Goal: Communication & Community: Participate in discussion

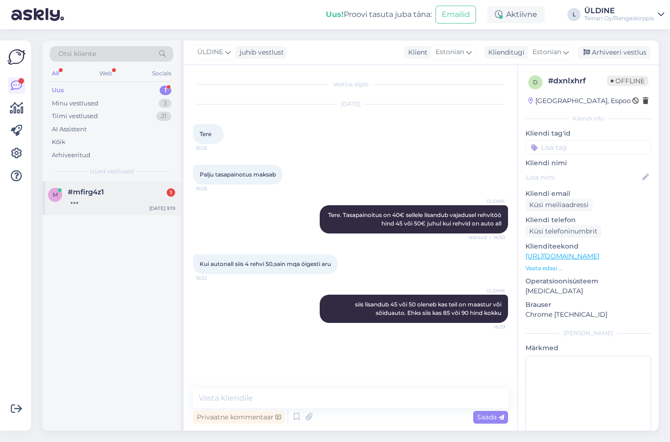
click at [104, 193] on div "#mfirg4z1 1" at bounding box center [121, 192] width 107 height 8
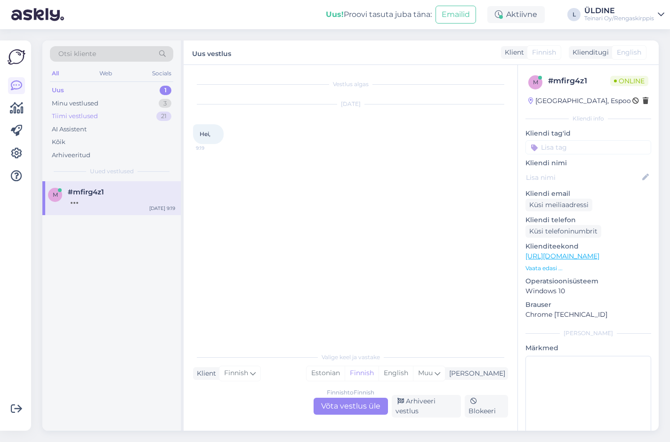
click at [72, 112] on div "Tiimi vestlused" at bounding box center [75, 116] width 46 height 9
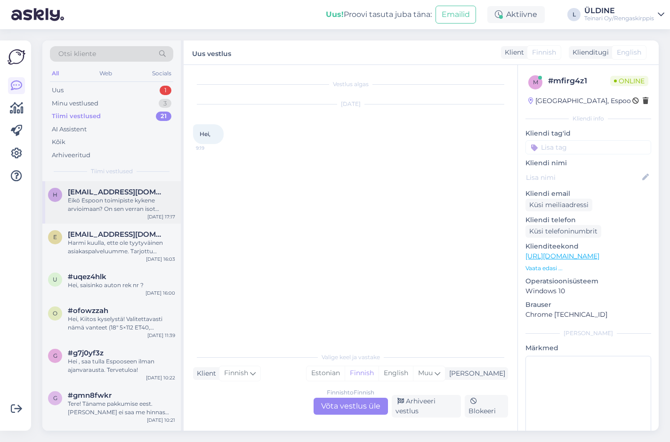
click at [111, 204] on div "Eikö Espoon toimipiste kykene arvioimaan? On sen verran isot renkaat ja pitkä m…" at bounding box center [121, 204] width 107 height 17
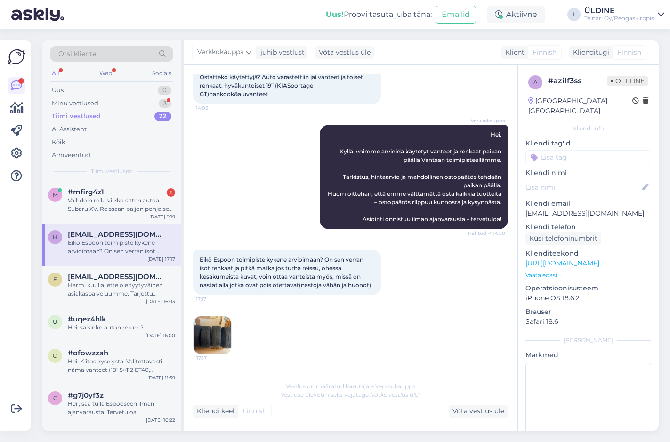
scroll to position [113, 0]
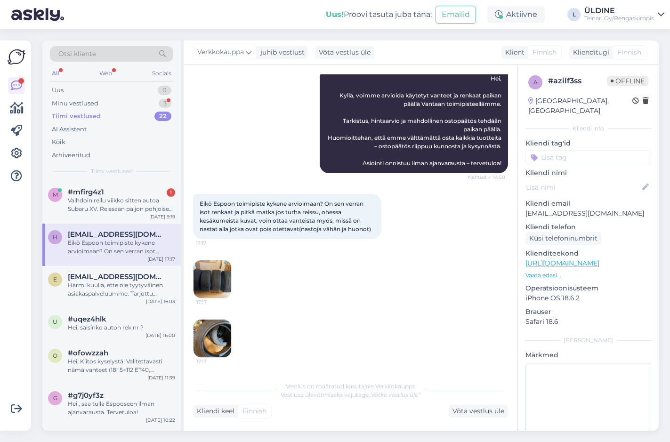
click at [204, 339] on img at bounding box center [212, 339] width 38 height 38
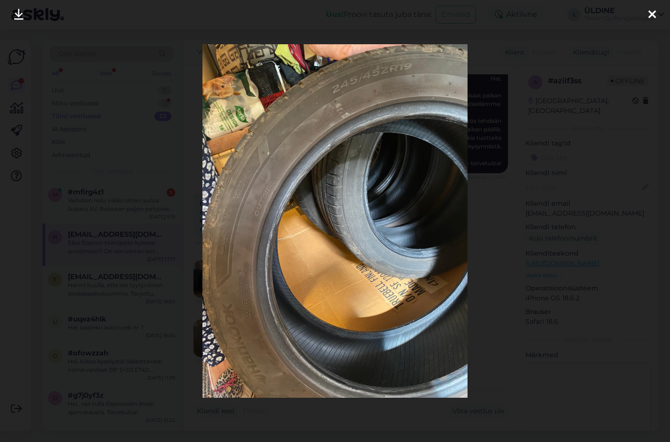
click at [653, 13] on icon at bounding box center [652, 15] width 8 height 12
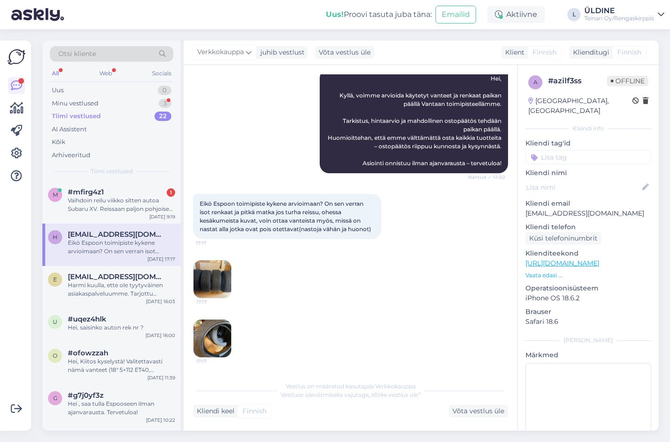
click at [214, 281] on img at bounding box center [212, 279] width 38 height 38
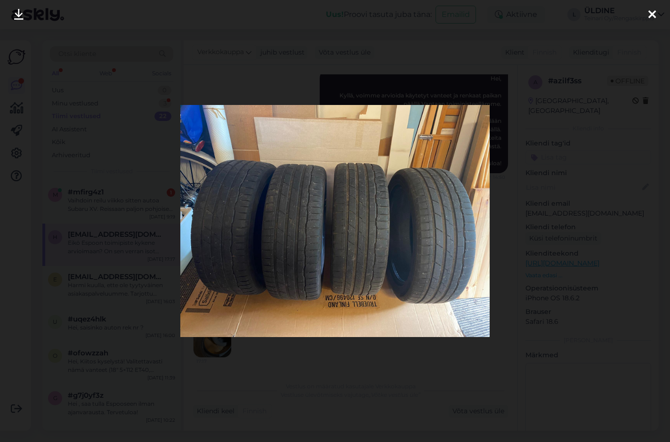
click at [655, 11] on icon at bounding box center [652, 15] width 8 height 12
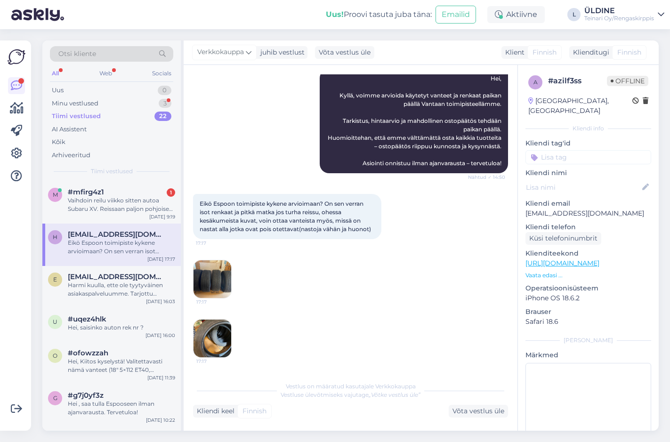
click at [222, 338] on img at bounding box center [212, 339] width 38 height 38
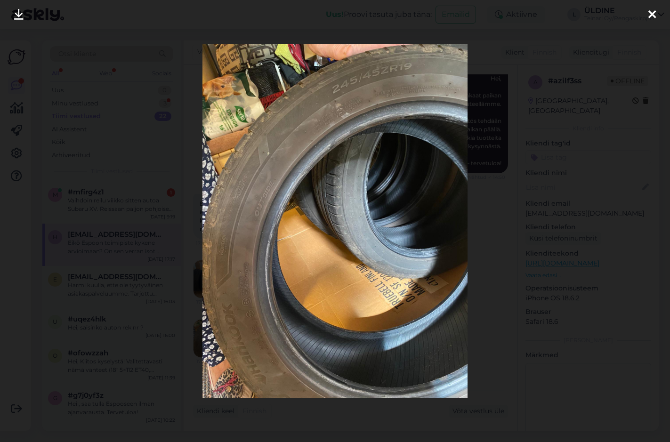
click at [652, 11] on icon at bounding box center [652, 15] width 8 height 12
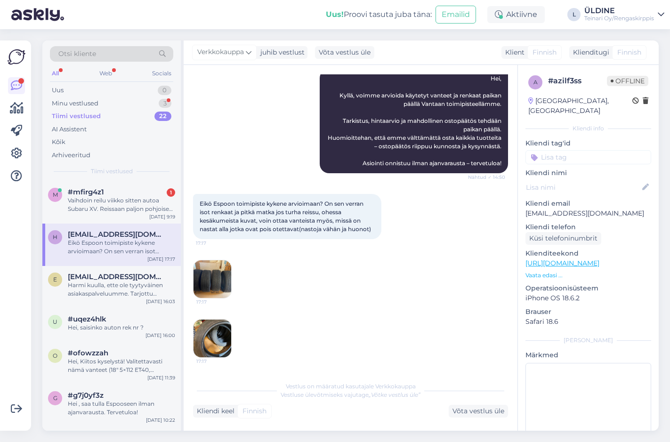
click at [201, 335] on img at bounding box center [212, 339] width 38 height 38
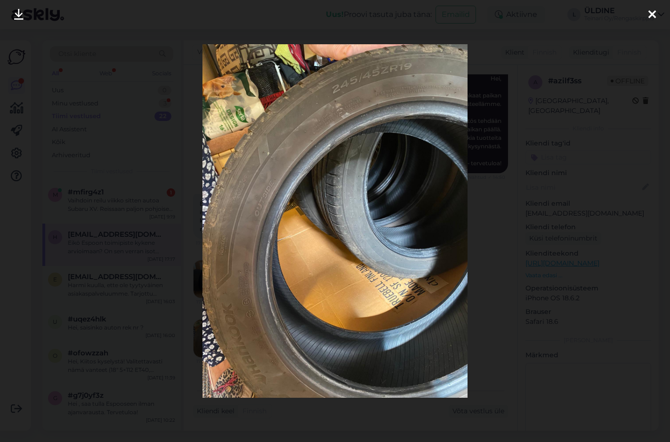
click at [651, 11] on icon at bounding box center [652, 15] width 8 height 12
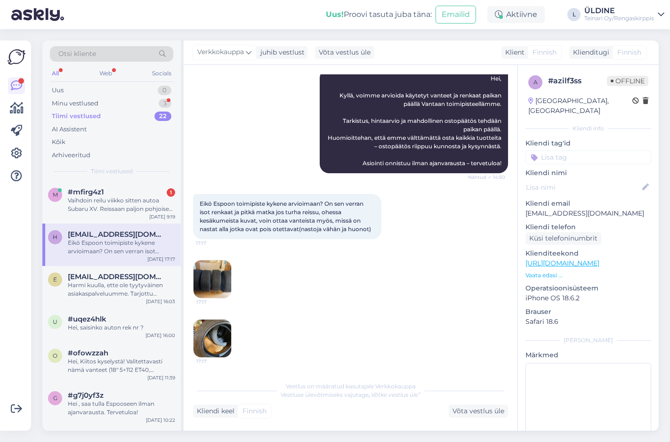
click at [215, 272] on img at bounding box center [212, 279] width 38 height 38
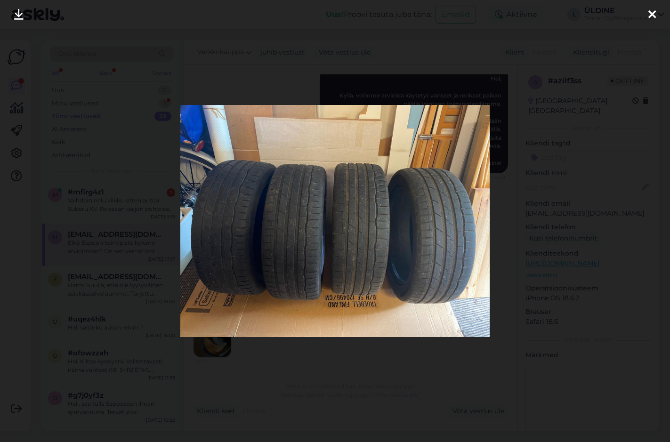
click at [651, 8] on div at bounding box center [651, 15] width 19 height 30
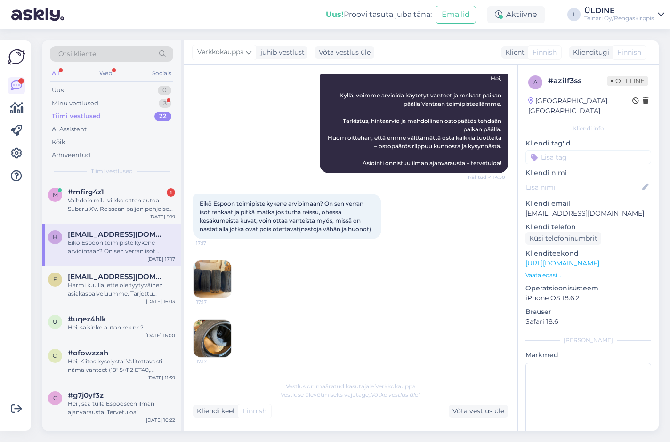
click at [215, 333] on img at bounding box center [212, 339] width 38 height 38
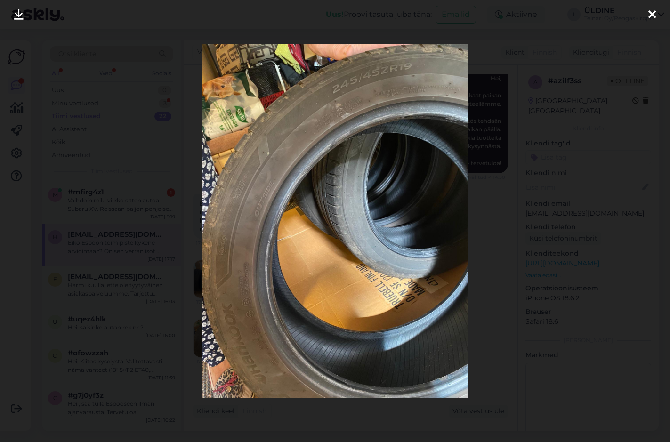
click at [650, 9] on icon at bounding box center [652, 15] width 8 height 12
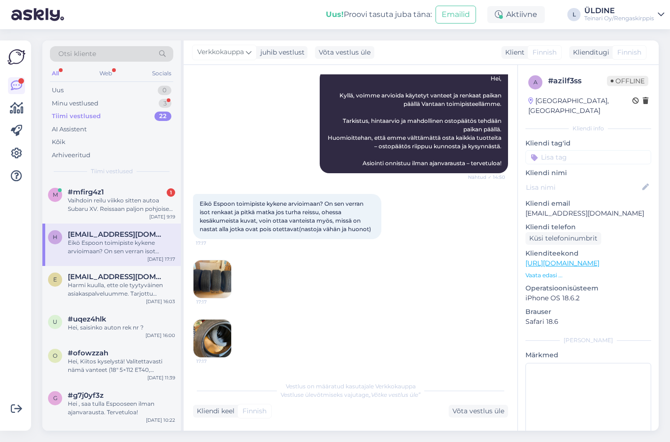
click at [203, 329] on img at bounding box center [212, 339] width 38 height 38
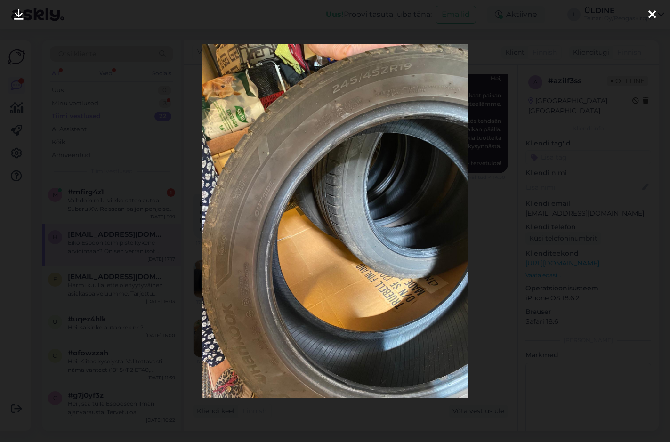
click at [653, 12] on icon at bounding box center [652, 15] width 8 height 12
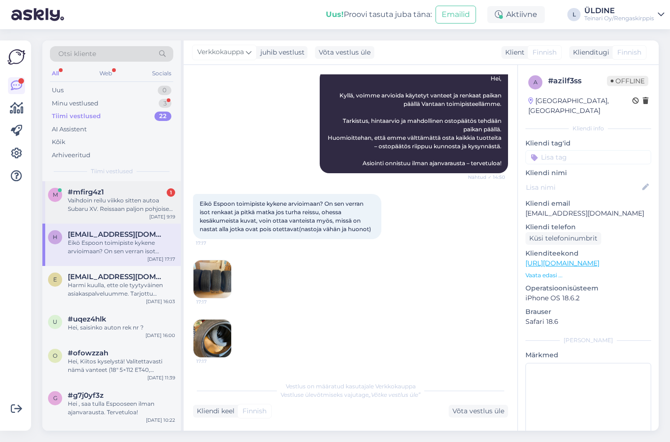
click at [125, 207] on div "Vaihdoin reilu viikko sitten autoa Subaru XV. Reissaan paljon pohjoisen huonoil…" at bounding box center [121, 204] width 107 height 17
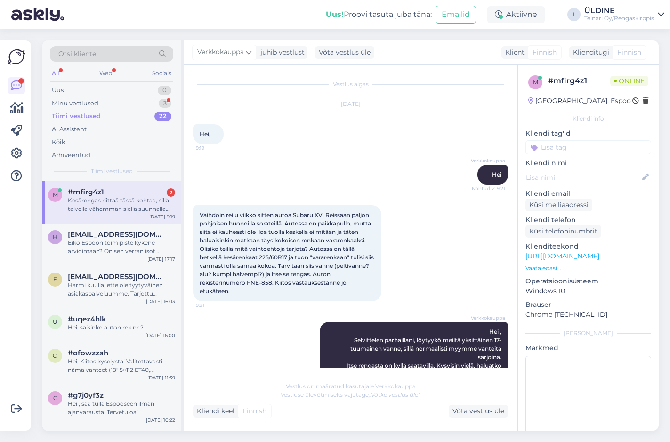
scroll to position [118, 0]
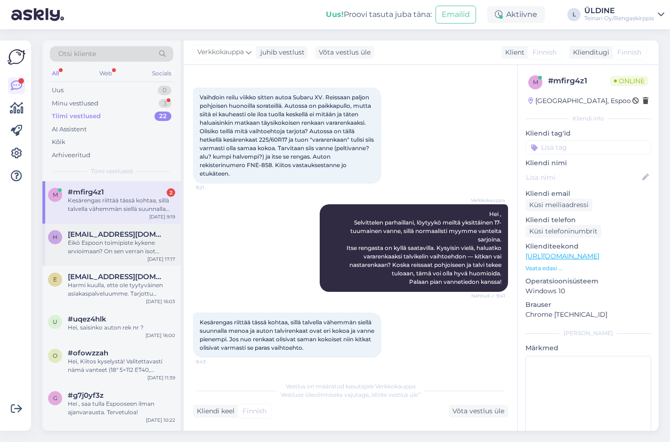
click at [136, 243] on div "Eikö Espoon toimipiste kykene arvioimaan? On sen verran isot renkaat ja pitkä m…" at bounding box center [121, 247] width 107 height 17
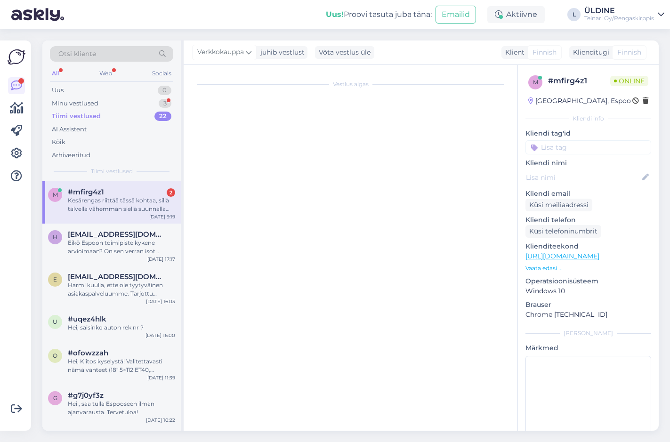
scroll to position [113, 0]
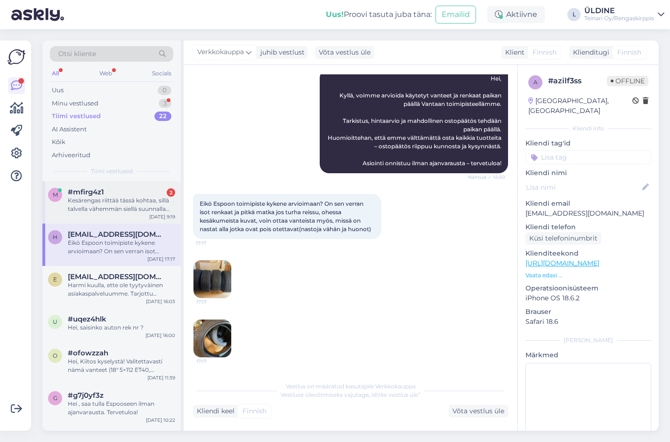
click at [127, 201] on div "Kesärengas riittää tässä kohtaa, sillä talvella vähemmän siellä suunnalla menoa…" at bounding box center [121, 204] width 107 height 17
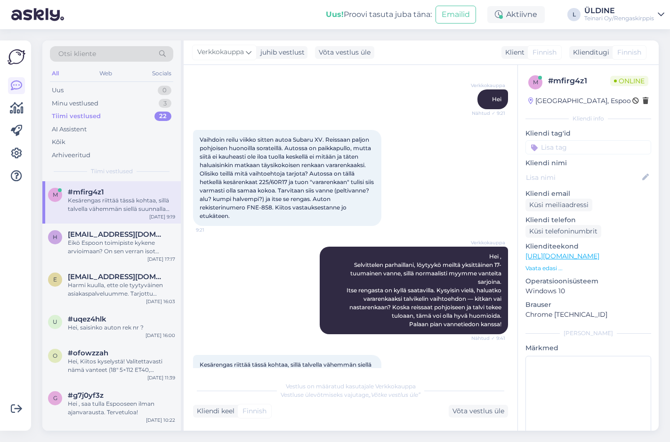
scroll to position [118, 0]
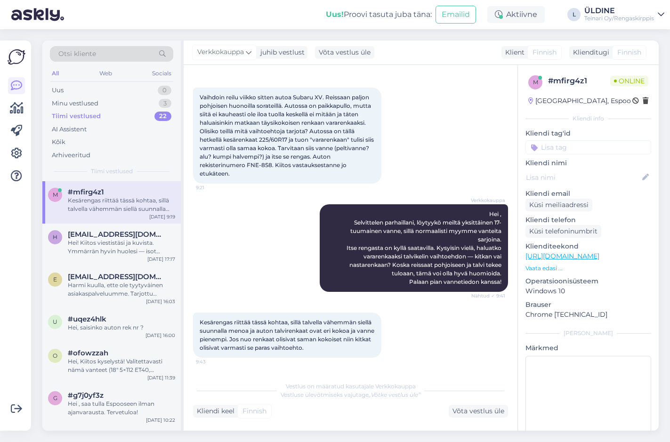
drag, startPoint x: 429, startPoint y: 126, endPoint x: 449, endPoint y: 122, distance: 20.6
click at [429, 126] on div "Vaihdoin reilu viikko sitten autoa Subaru XV. Reissaan paljon pohjoisen huonoil…" at bounding box center [350, 135] width 315 height 117
